Goal: Navigation & Orientation: Find specific page/section

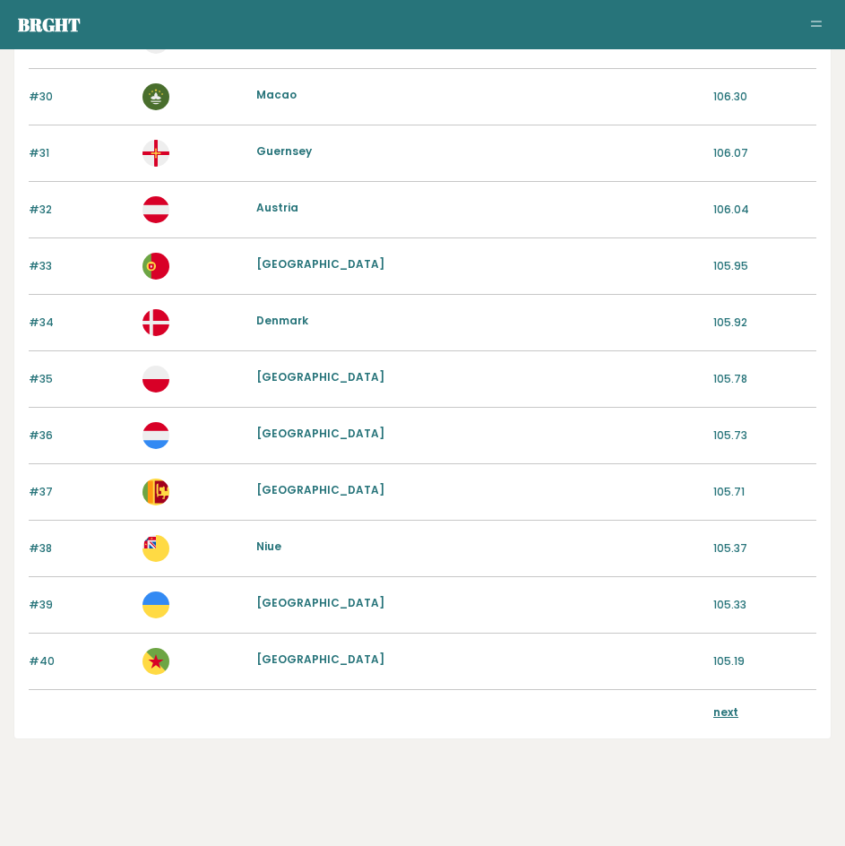
scroll to position [1789, 0]
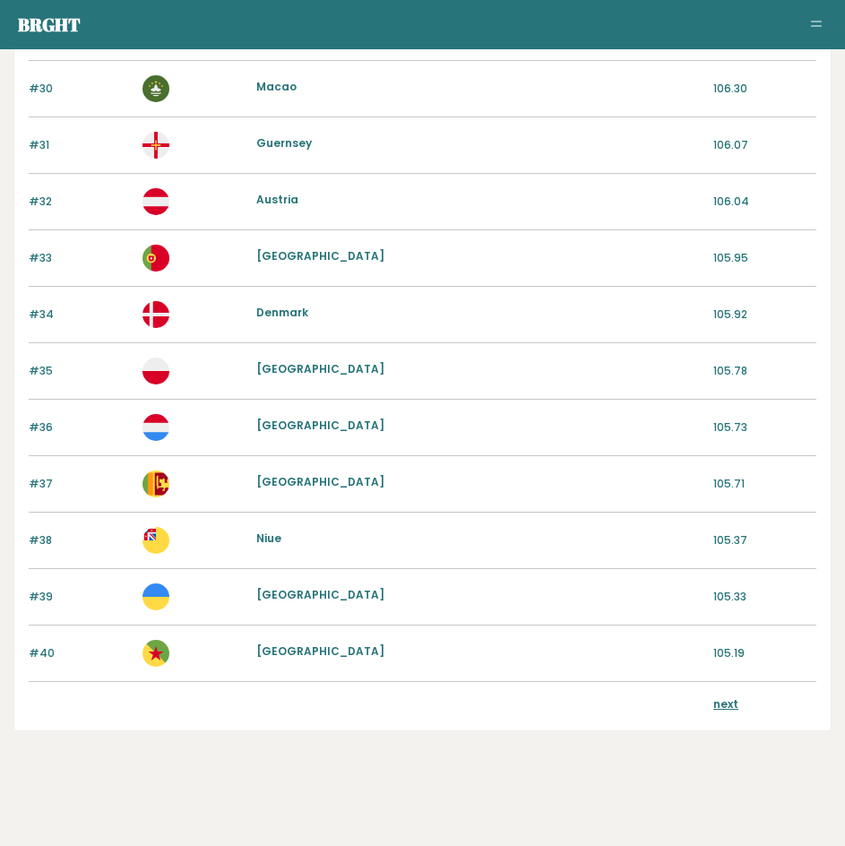
click at [721, 697] on link "next" at bounding box center [725, 703] width 25 height 15
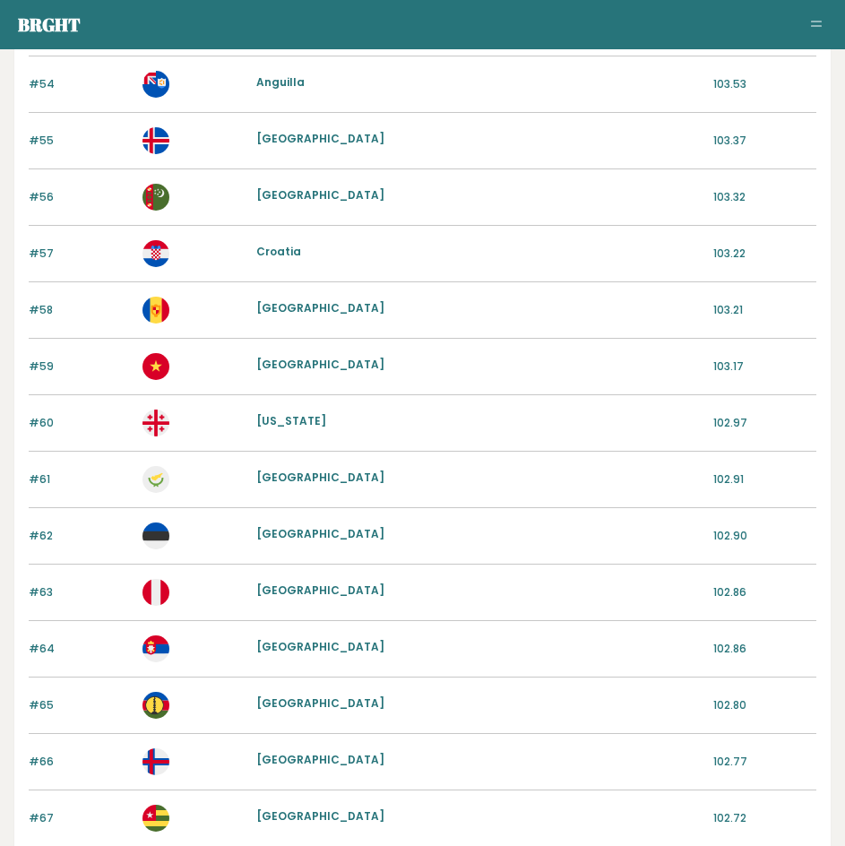
scroll to position [896, 0]
